Goal: Find contact information: Find contact information

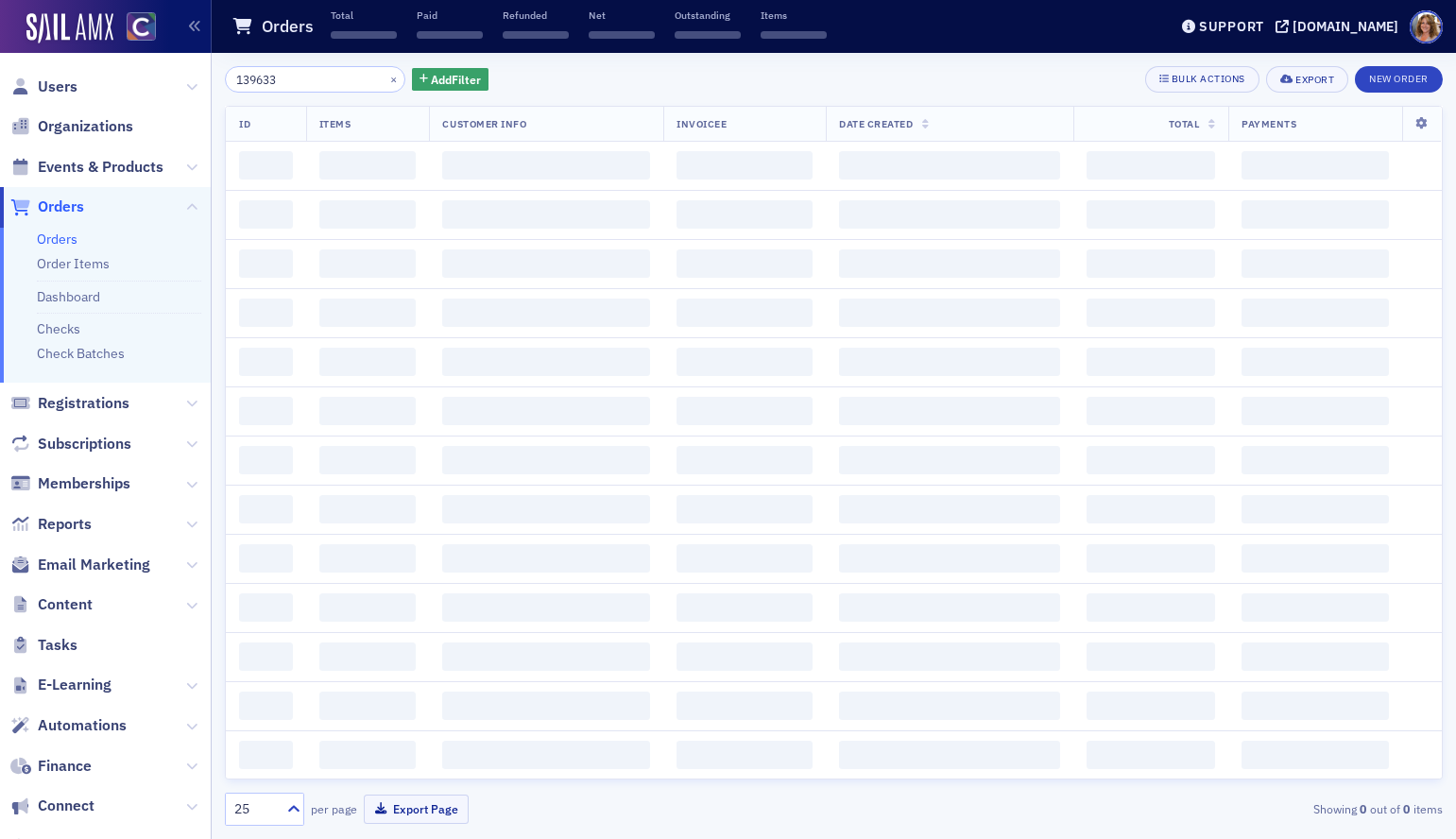
scroll to position [14, 0]
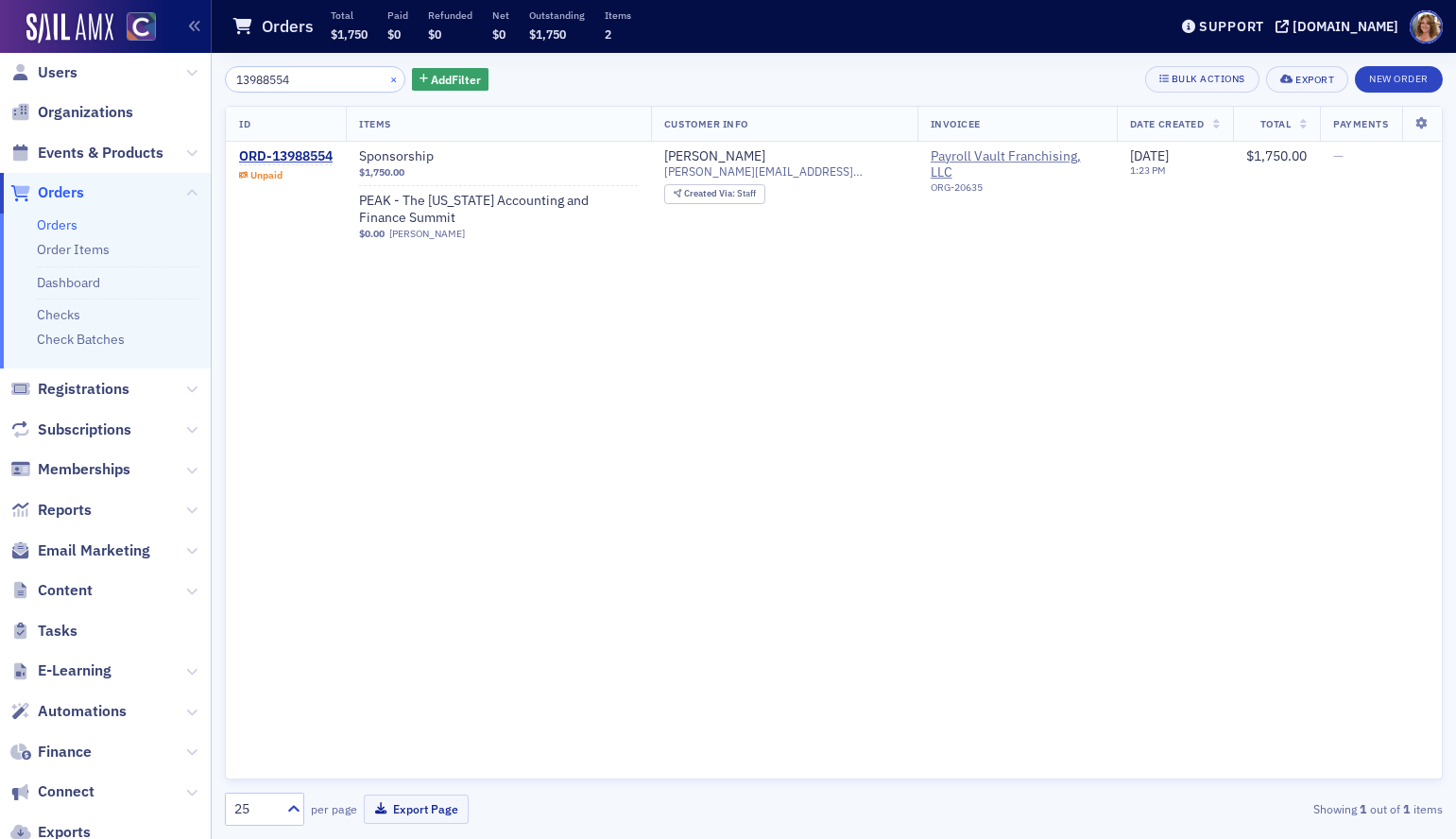
type input "13988554"
click at [385, 76] on button "×" at bounding box center [394, 78] width 17 height 17
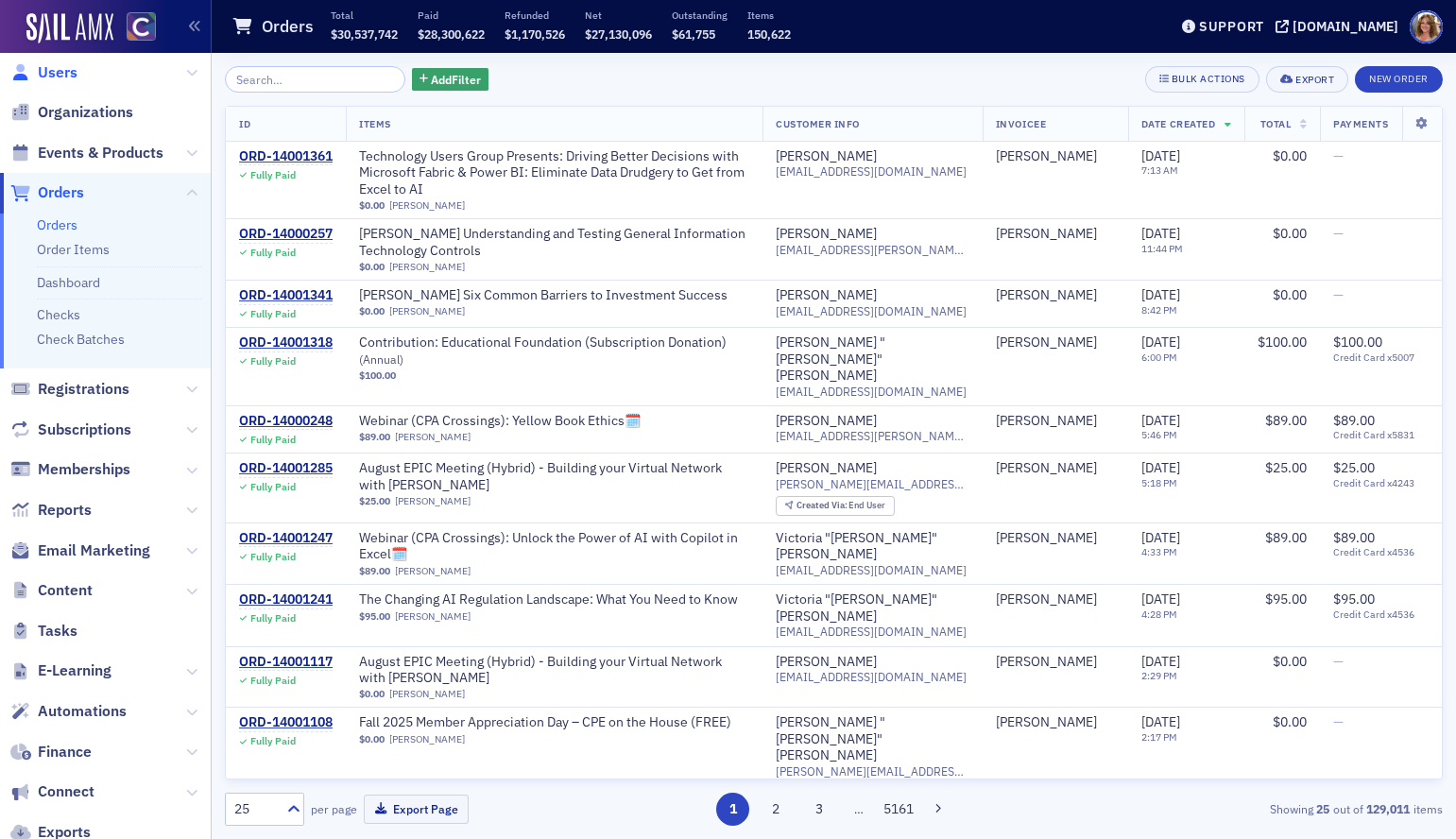
click at [72, 66] on span "Users" at bounding box center [58, 73] width 40 height 21
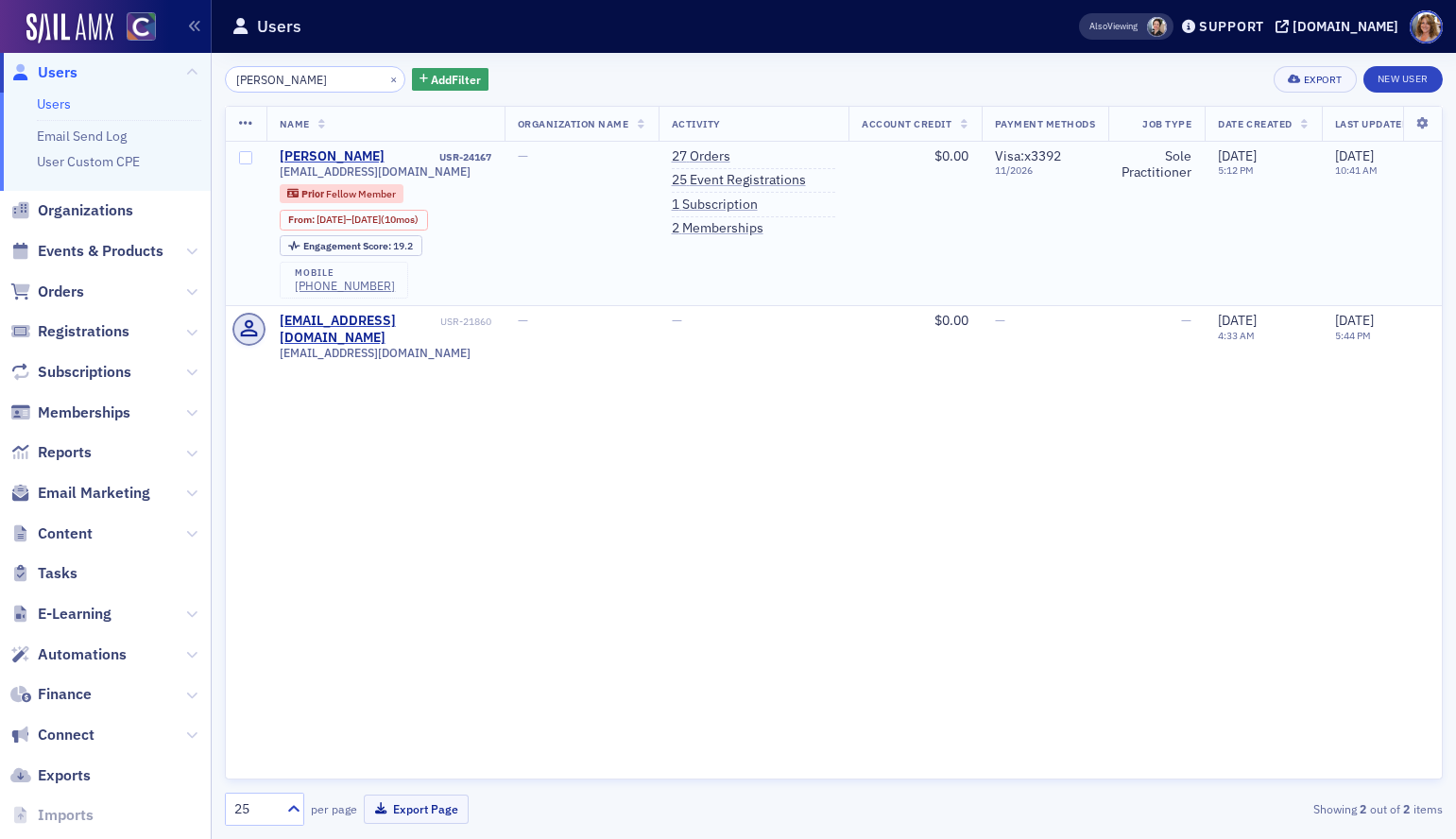
type input "[PERSON_NAME]"
drag, startPoint x: 414, startPoint y: 170, endPoint x: 277, endPoint y: 172, distance: 137.0
click at [277, 172] on td "[PERSON_NAME] USR-24167 [EMAIL_ADDRESS][DOMAIN_NAME] Prior Fellow Member From :…" at bounding box center [385, 224] width 238 height 164
copy div "[EMAIL_ADDRESS][DOMAIN_NAME]"
